Goal: Task Accomplishment & Management: Complete application form

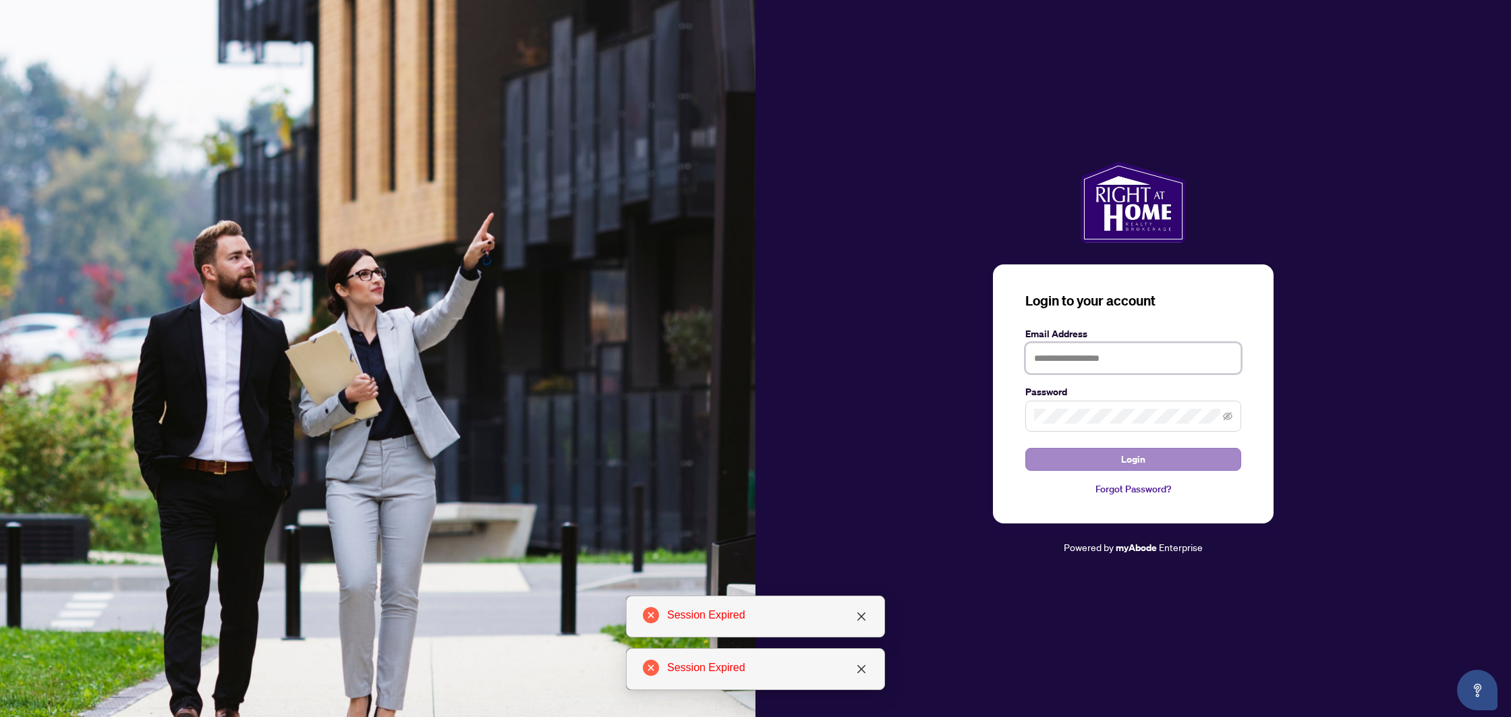
type input "**********"
click at [1051, 456] on button "Login" at bounding box center [1133, 459] width 216 height 23
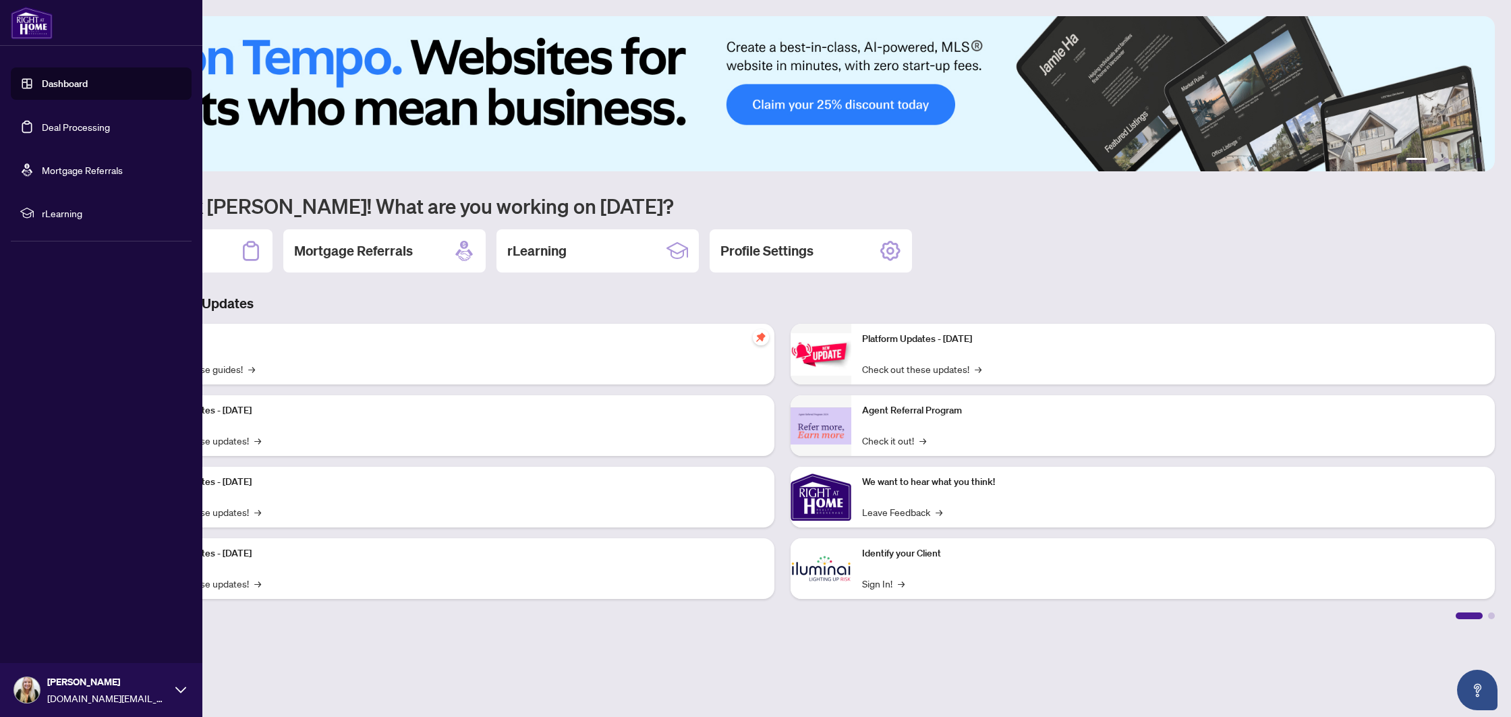
click at [42, 132] on link "Deal Processing" at bounding box center [76, 127] width 68 height 12
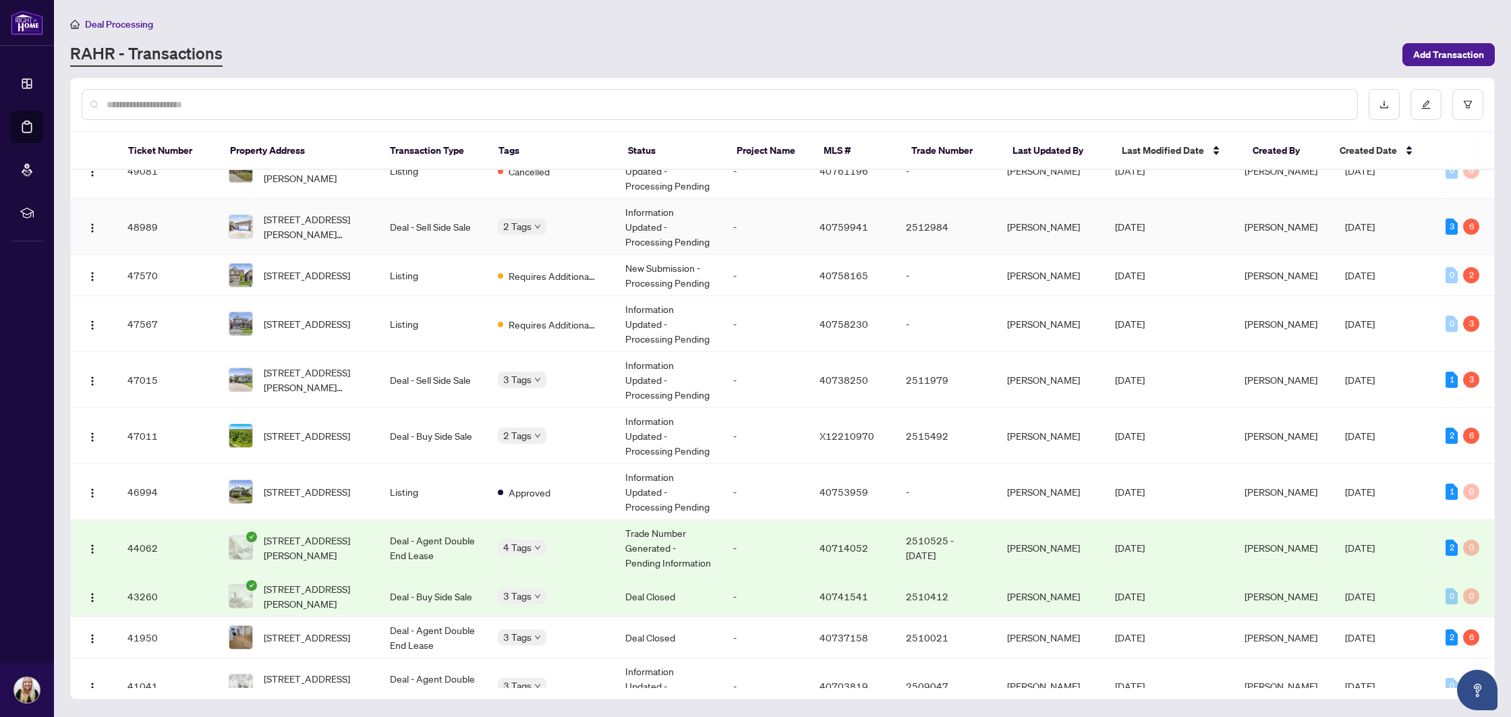
scroll to position [984, 0]
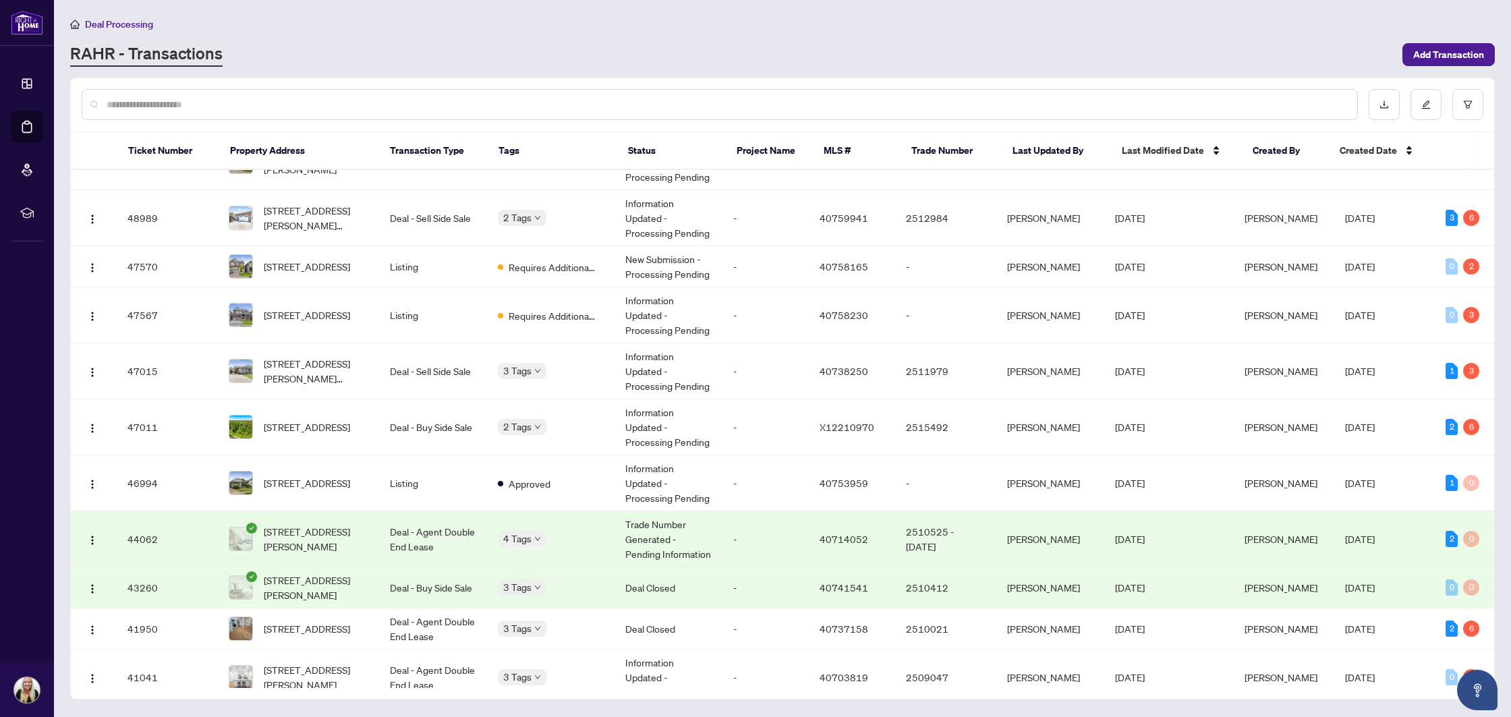
click at [180, 94] on div at bounding box center [720, 104] width 1276 height 31
click at [178, 101] on input "text" at bounding box center [727, 104] width 1240 height 15
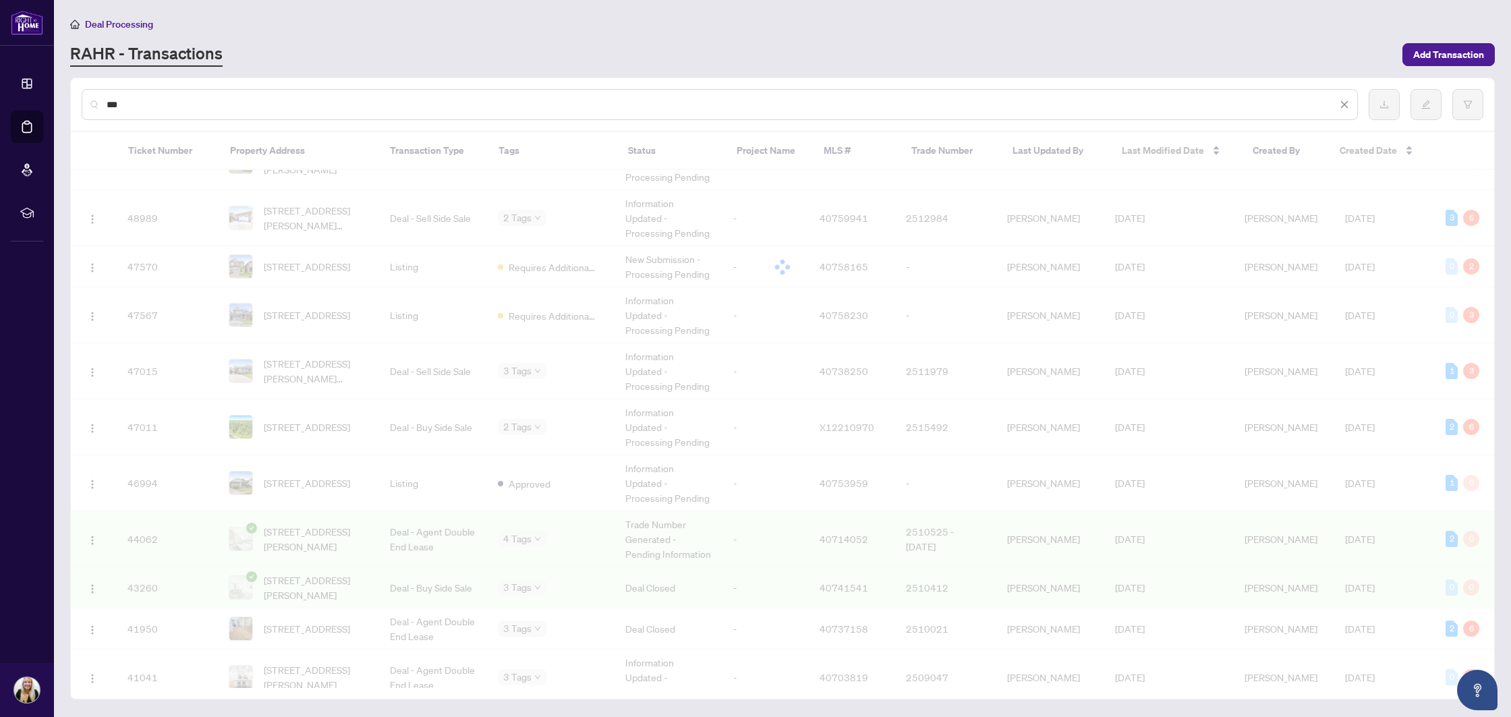
scroll to position [0, 0]
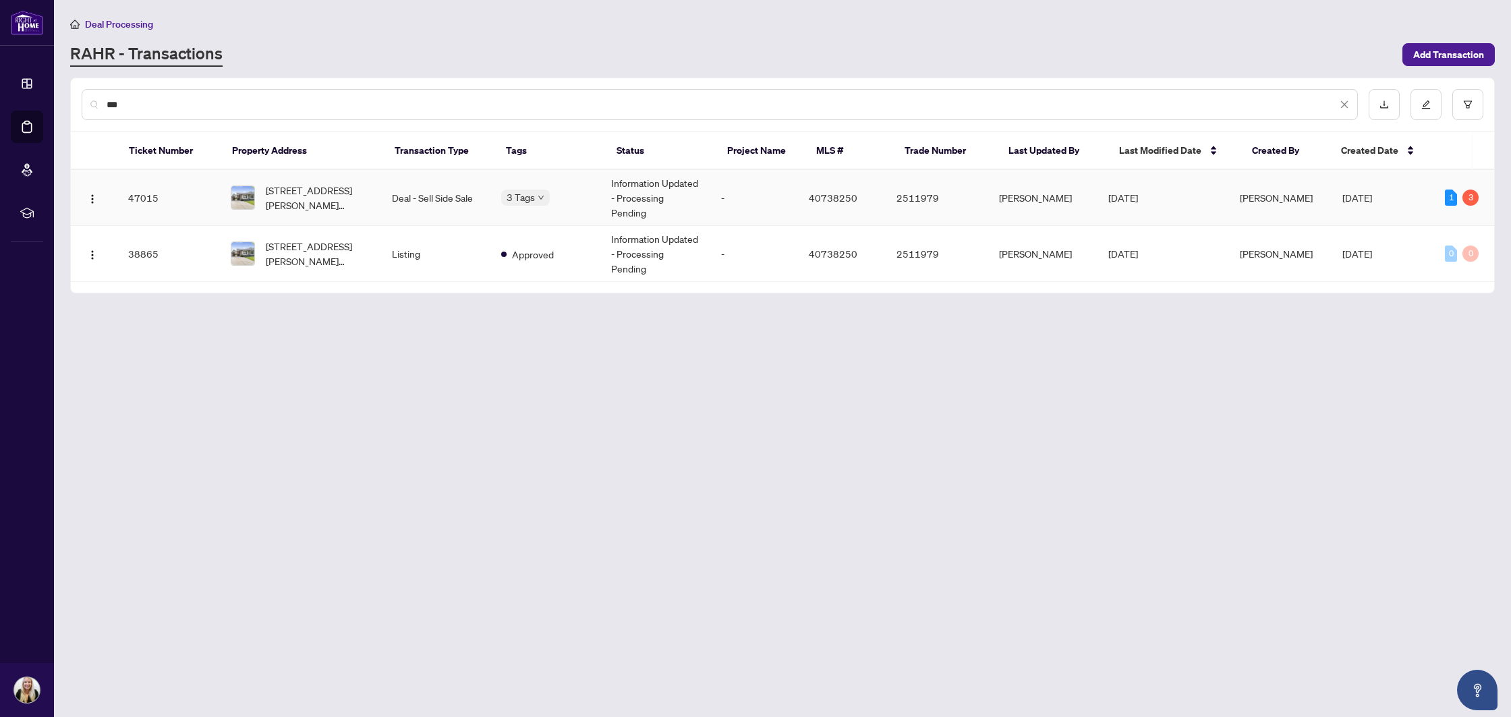
type input "***"
click at [471, 184] on td "Deal - Sell Side Sale" at bounding box center [436, 198] width 110 height 56
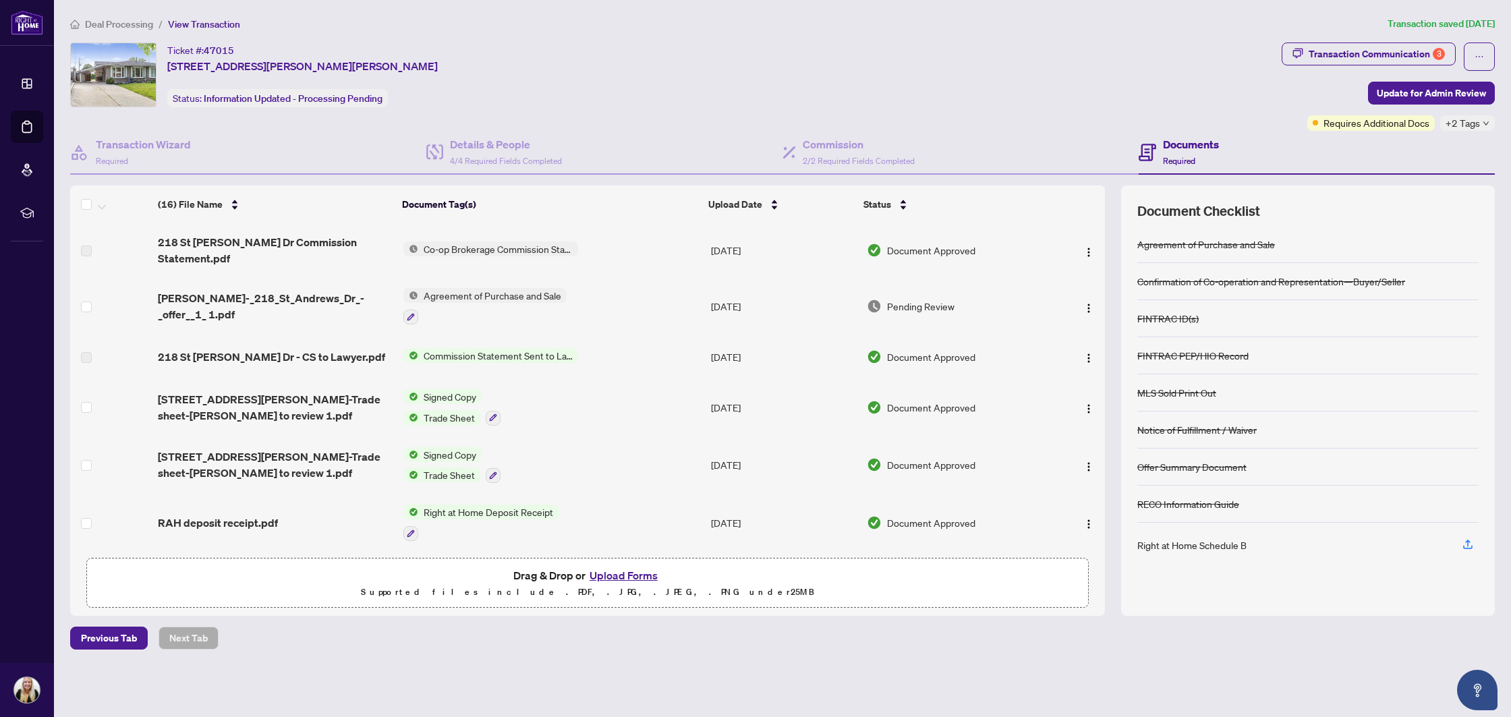
click at [632, 571] on button "Upload Forms" at bounding box center [623, 576] width 76 height 18
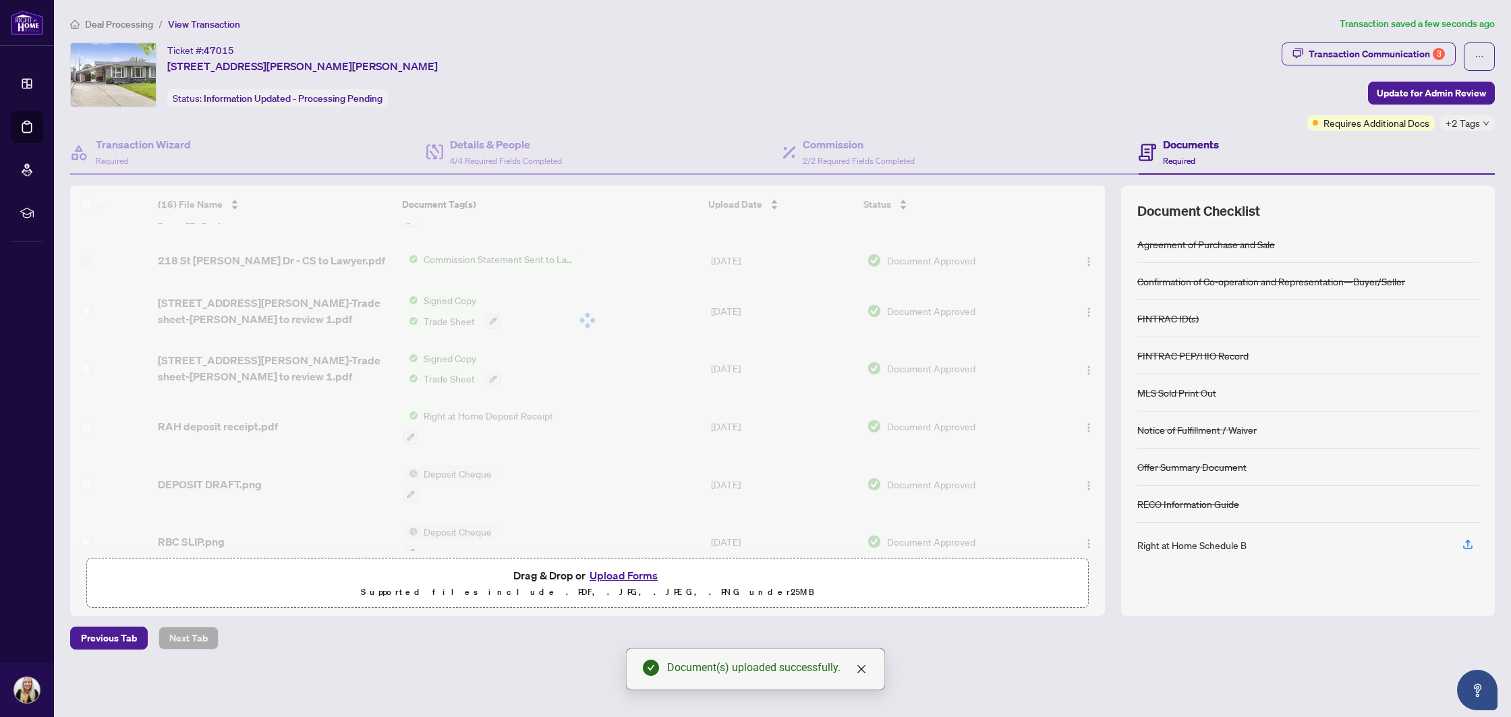
scroll to position [97, 0]
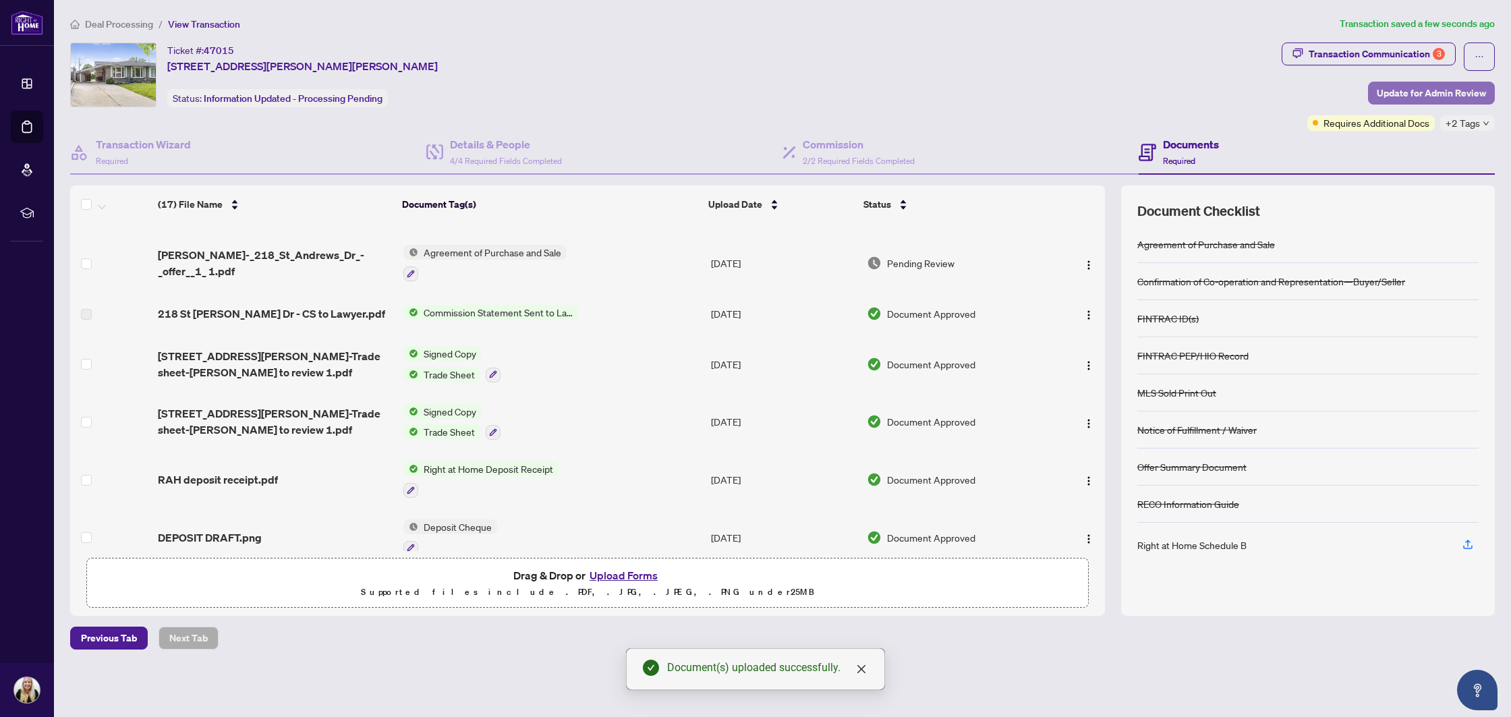
click at [1415, 100] on span "Update for Admin Review" at bounding box center [1431, 93] width 109 height 22
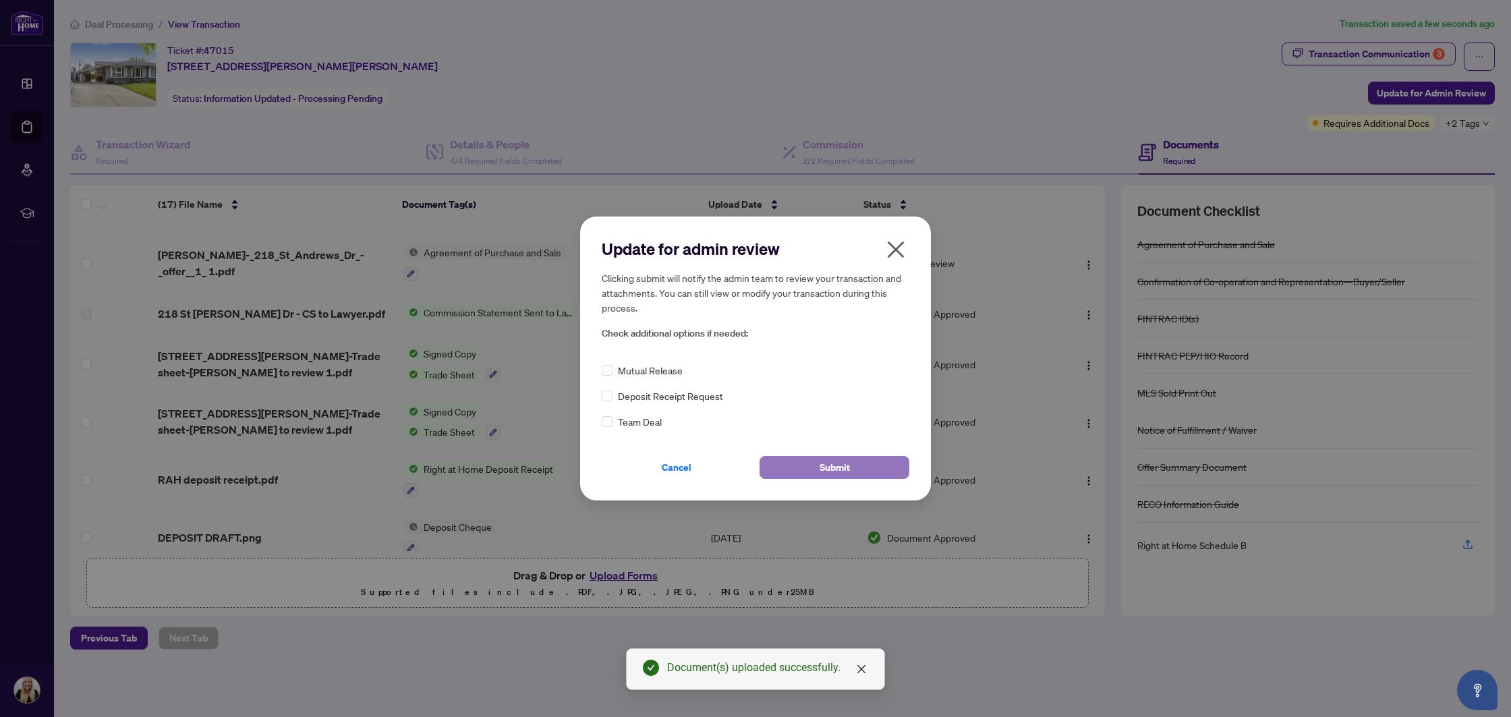
click at [819, 470] on span "Submit" at bounding box center [834, 468] width 30 height 22
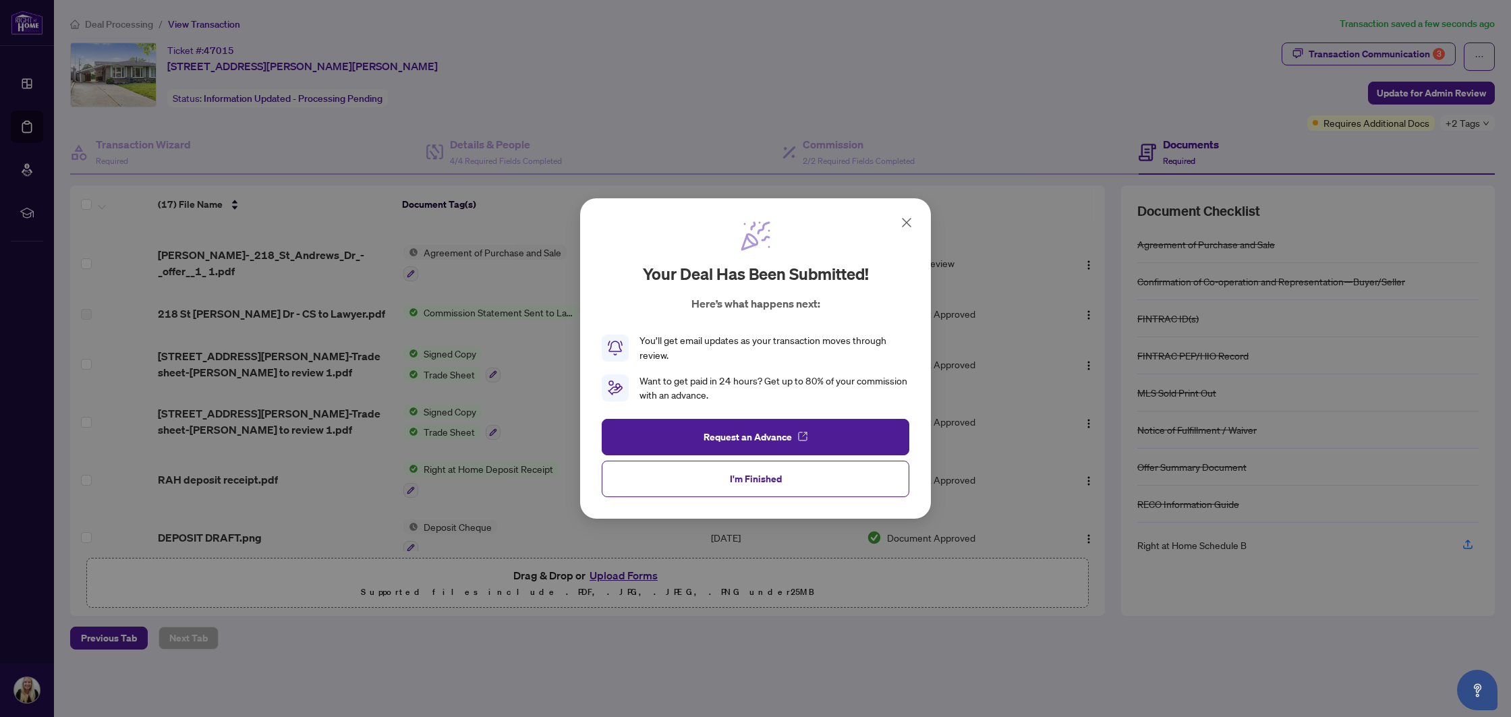
click at [776, 478] on span "I'm Finished" at bounding box center [756, 479] width 52 height 22
